Goal: Task Accomplishment & Management: Manage account settings

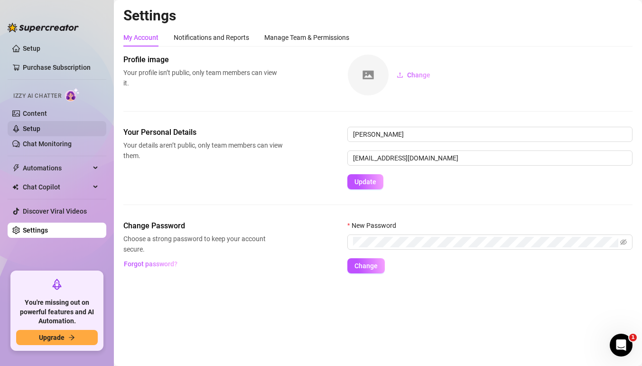
click at [23, 125] on link "Setup" at bounding box center [32, 129] width 18 height 8
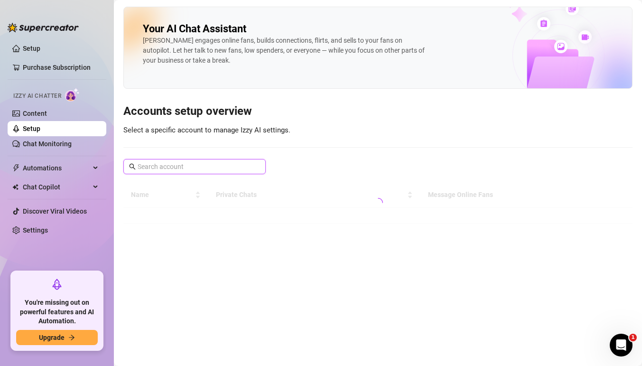
click at [168, 166] on input "text" at bounding box center [195, 166] width 115 height 10
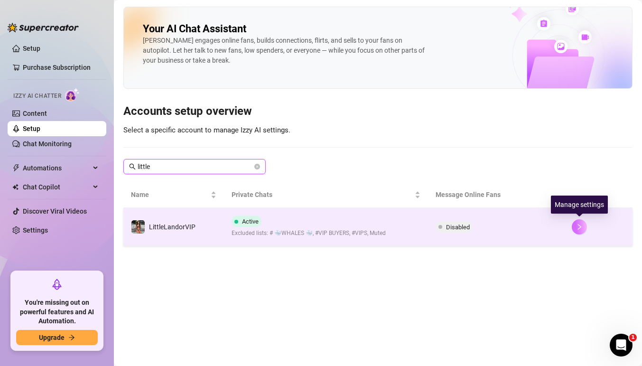
type input "little"
click at [580, 220] on button "button" at bounding box center [579, 226] width 15 height 15
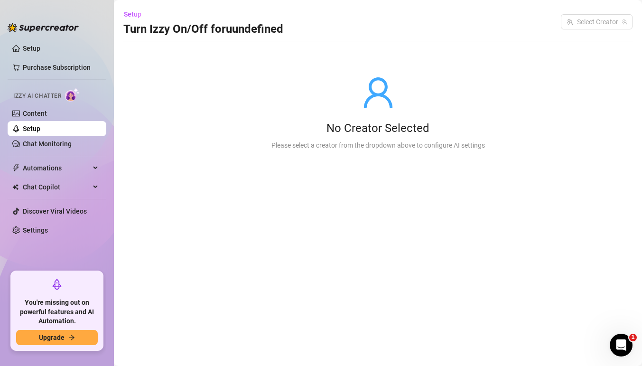
click at [40, 126] on link "Setup" at bounding box center [32, 129] width 18 height 8
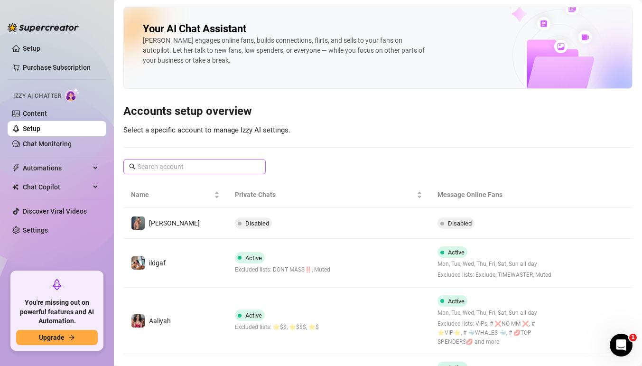
click at [224, 173] on span at bounding box center [194, 166] width 142 height 15
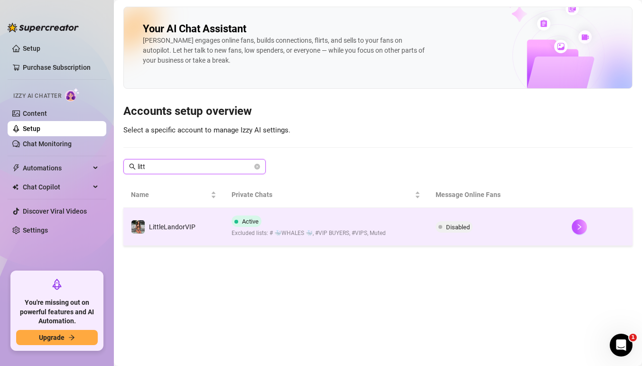
type input "litt"
click at [490, 223] on td "Disabled" at bounding box center [496, 227] width 136 height 38
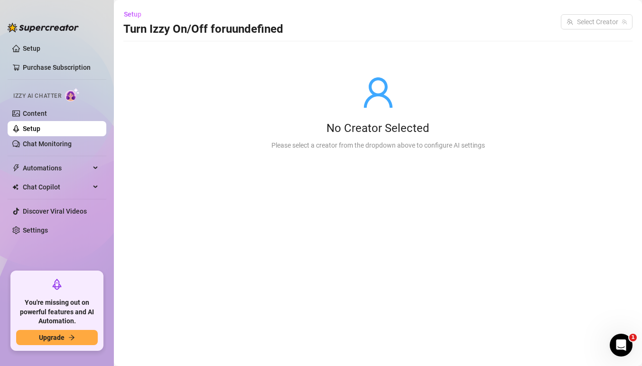
click at [480, 194] on main "Setup Turn Izzy On/Off for uundefined Select Creator No Creator Selected Please…" at bounding box center [378, 183] width 528 height 366
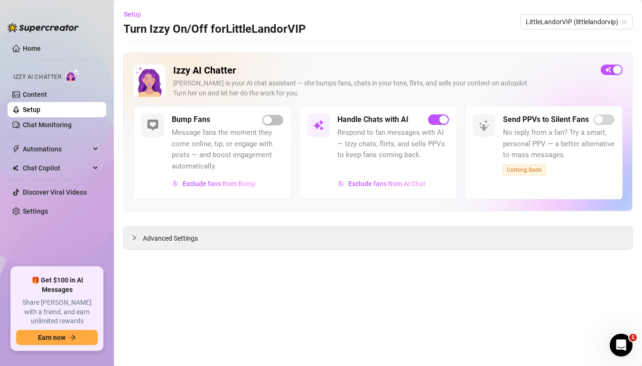
click at [40, 109] on link "Setup" at bounding box center [32, 110] width 18 height 8
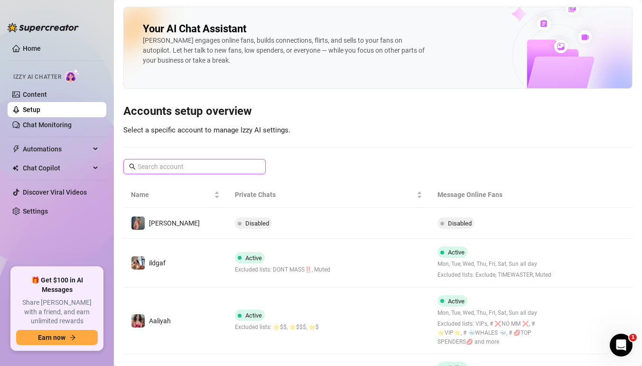
click at [219, 166] on input "text" at bounding box center [195, 166] width 115 height 10
type input "i"
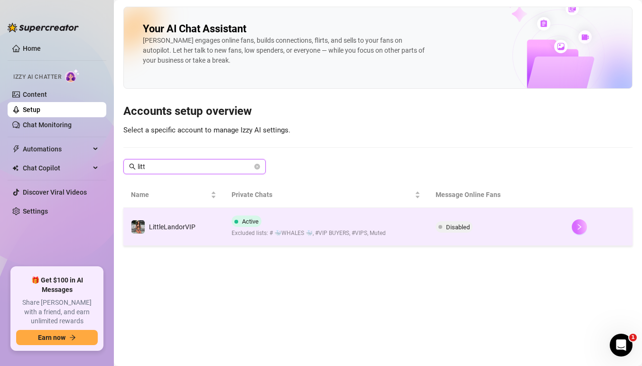
type input "litt"
click at [578, 231] on button "button" at bounding box center [579, 226] width 15 height 15
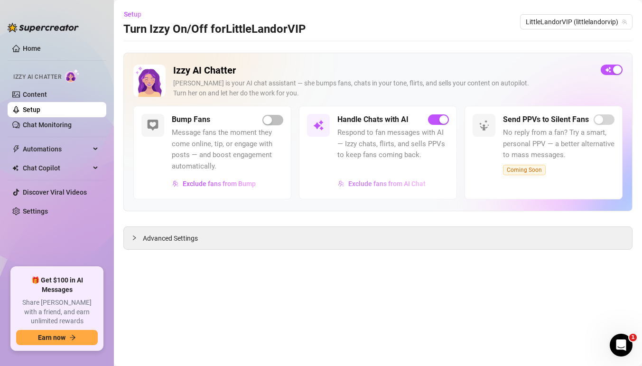
click at [395, 182] on span "Exclude fans from AI Chat" at bounding box center [386, 184] width 77 height 8
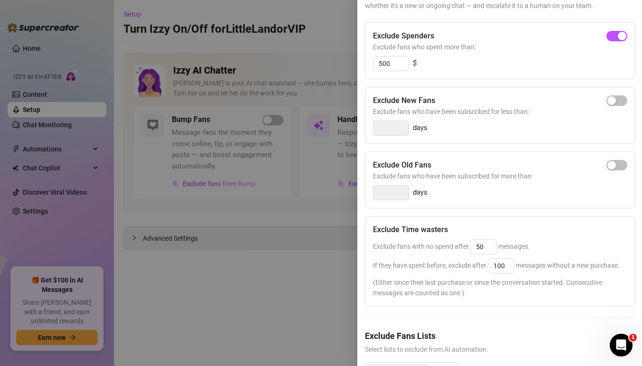
scroll to position [180, 0]
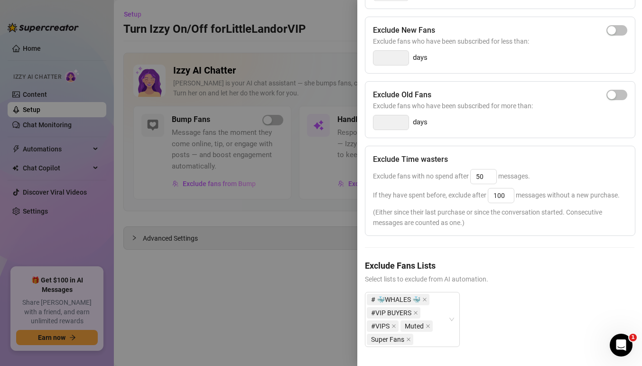
click at [295, 219] on div at bounding box center [321, 183] width 642 height 366
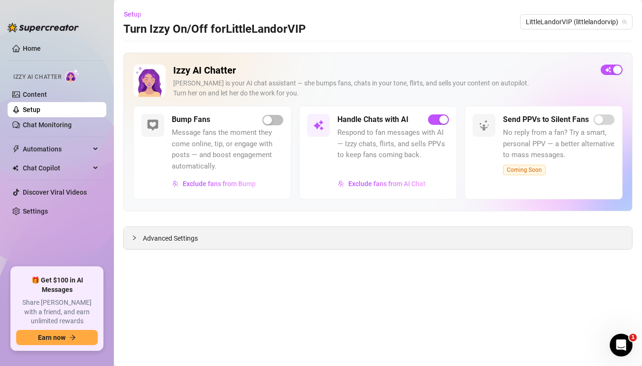
click at [183, 237] on span "Advanced Settings" at bounding box center [170, 238] width 55 height 10
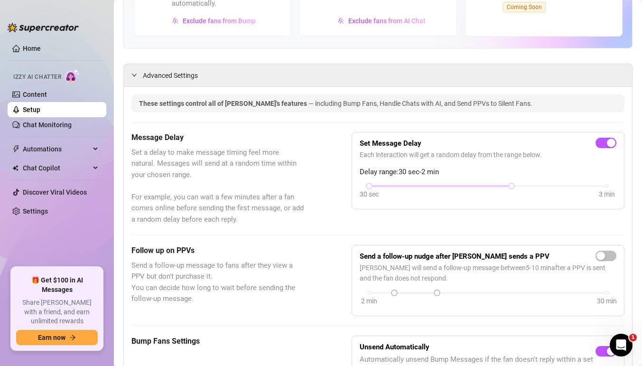
scroll to position [0, 0]
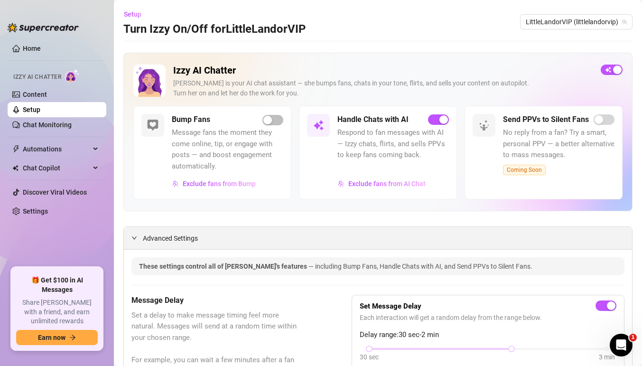
click at [282, 242] on div "Advanced Settings" at bounding box center [378, 238] width 508 height 22
click at [185, 238] on span "Advanced Settings" at bounding box center [170, 238] width 55 height 10
